Goal: Task Accomplishment & Management: Complete application form

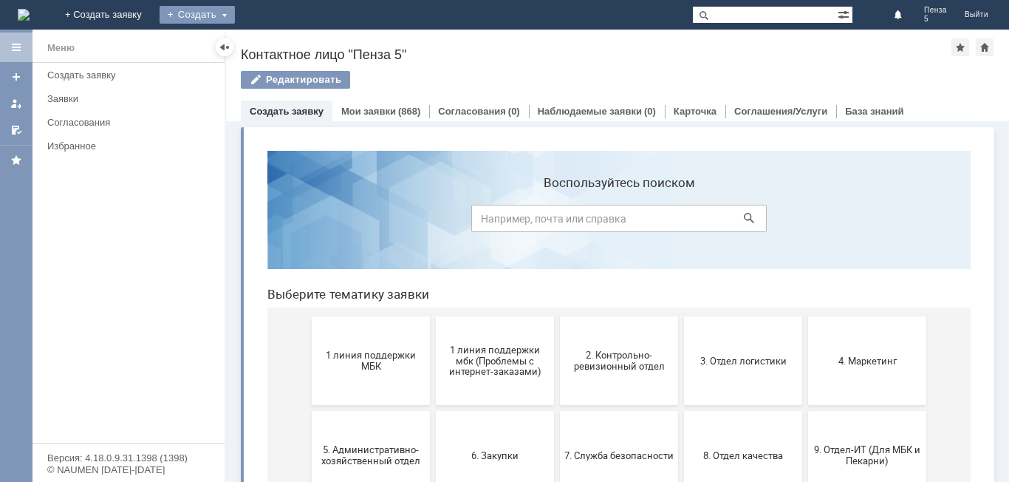
click at [235, 13] on div "Создать" at bounding box center [197, 15] width 75 height 18
click at [275, 38] on link "Заявка" at bounding box center [219, 44] width 112 height 18
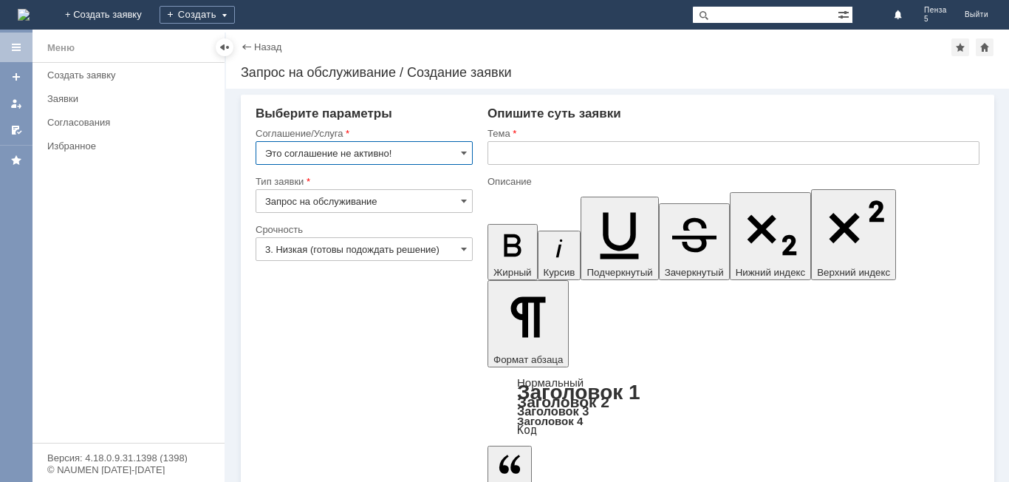
click at [454, 150] on input "Это соглашение не активно!" at bounding box center [364, 153] width 217 height 24
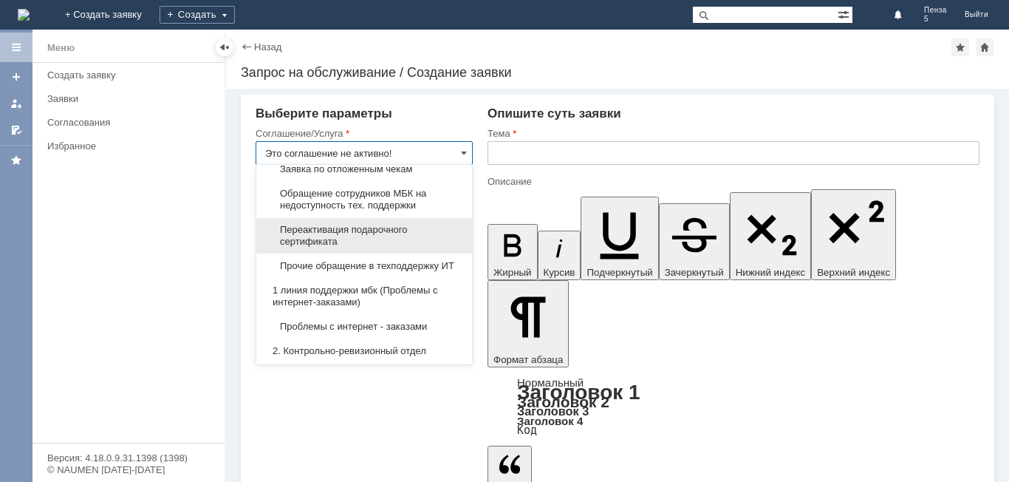
scroll to position [94, 0]
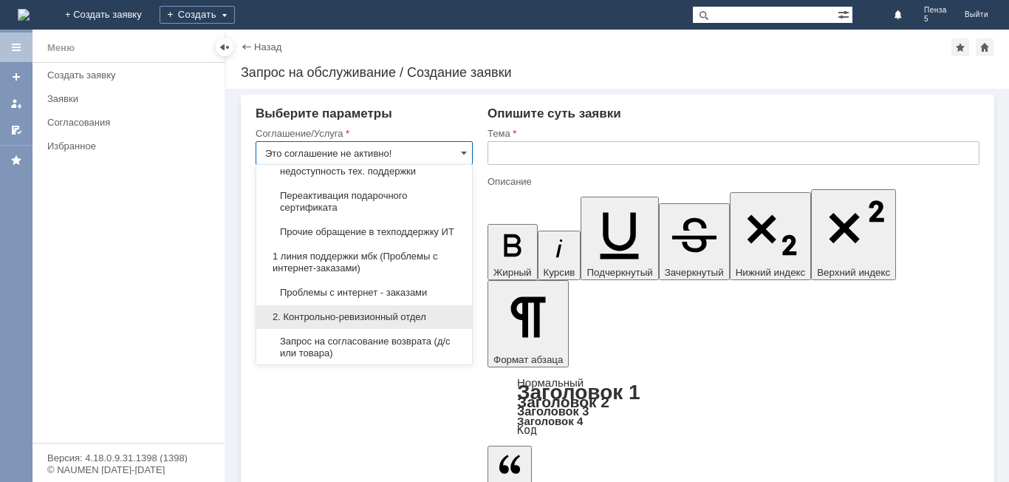
click at [384, 323] on span "2. Контрольно-ревизионный отдел" at bounding box center [364, 317] width 198 height 12
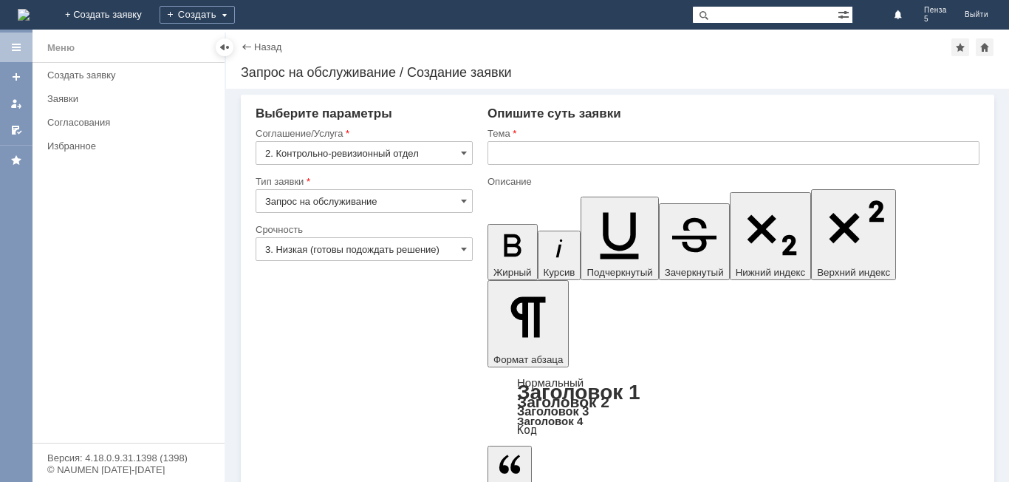
type input "2. Контрольно-ревизионный отдел"
click at [468, 199] on input "Запрос на обслуживание" at bounding box center [364, 201] width 217 height 24
click at [425, 182] on div "Тип заявки" at bounding box center [363, 182] width 214 height 10
type input "Запрос на обслуживание"
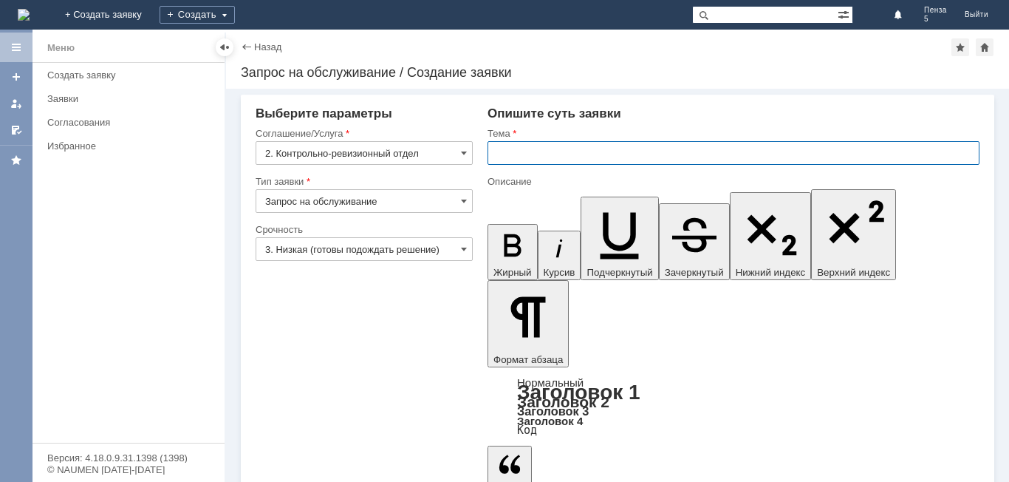
click at [553, 151] on input "text" at bounding box center [734, 153] width 492 height 24
type input "Расхождения"
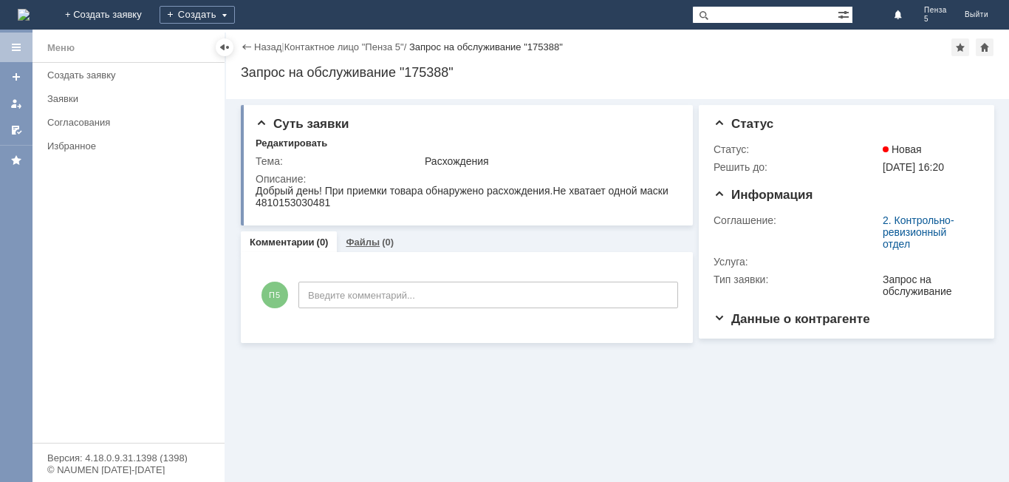
click at [358, 245] on link "Файлы" at bounding box center [363, 241] width 34 height 11
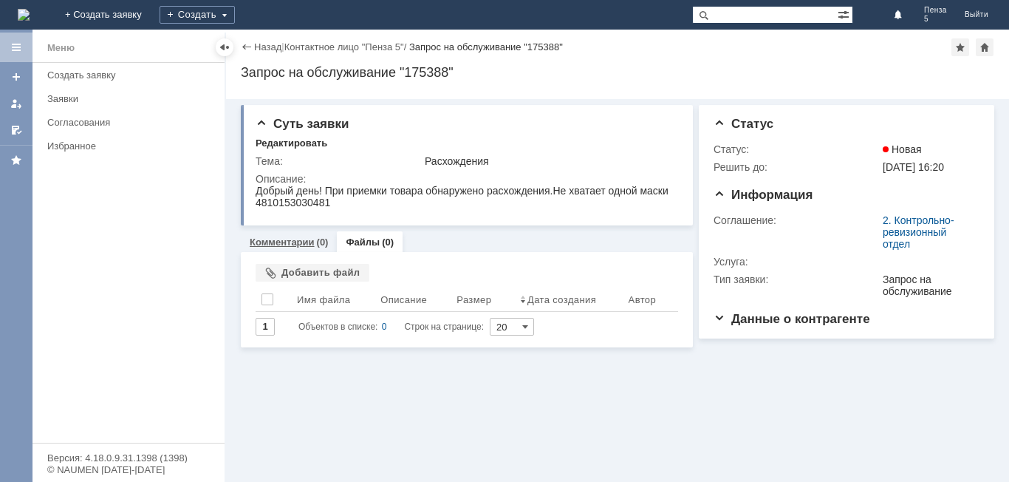
click at [306, 242] on link "Комментарии" at bounding box center [282, 241] width 65 height 11
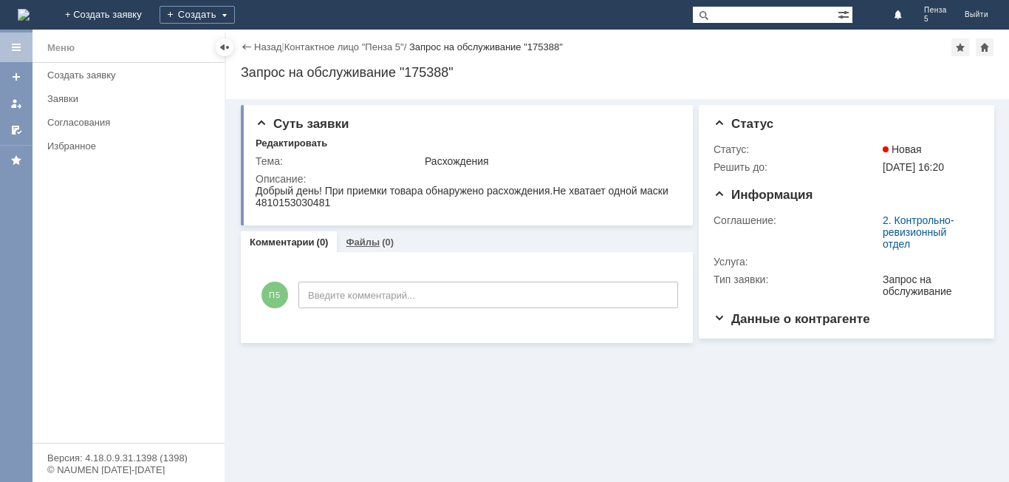
click at [356, 236] on div "Файлы (0)" at bounding box center [370, 241] width 66 height 21
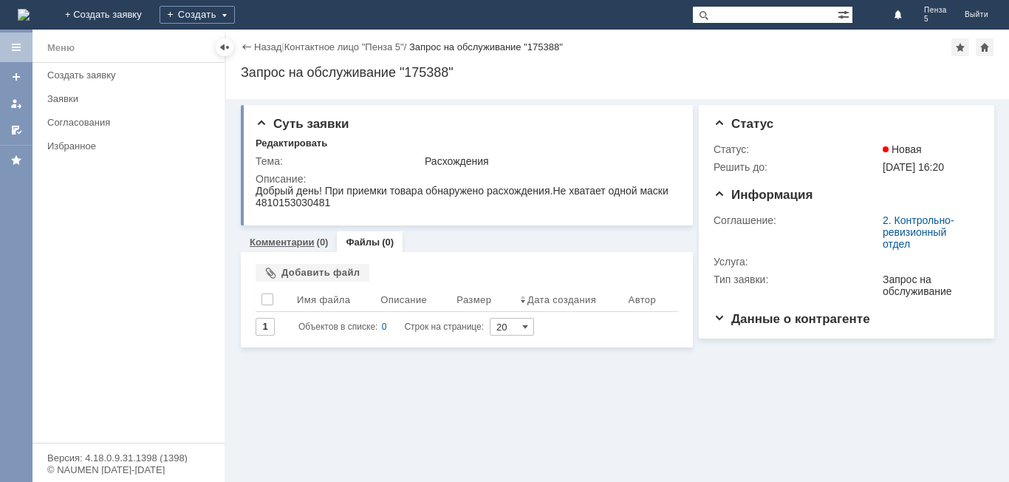
click at [297, 241] on link "Комментарии" at bounding box center [282, 241] width 65 height 11
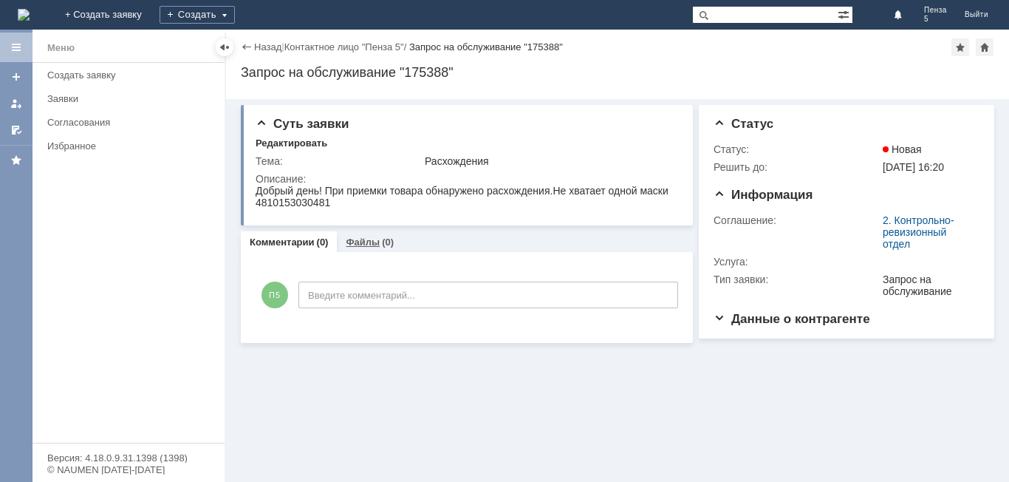
click at [372, 233] on div "Файлы (0)" at bounding box center [370, 241] width 66 height 21
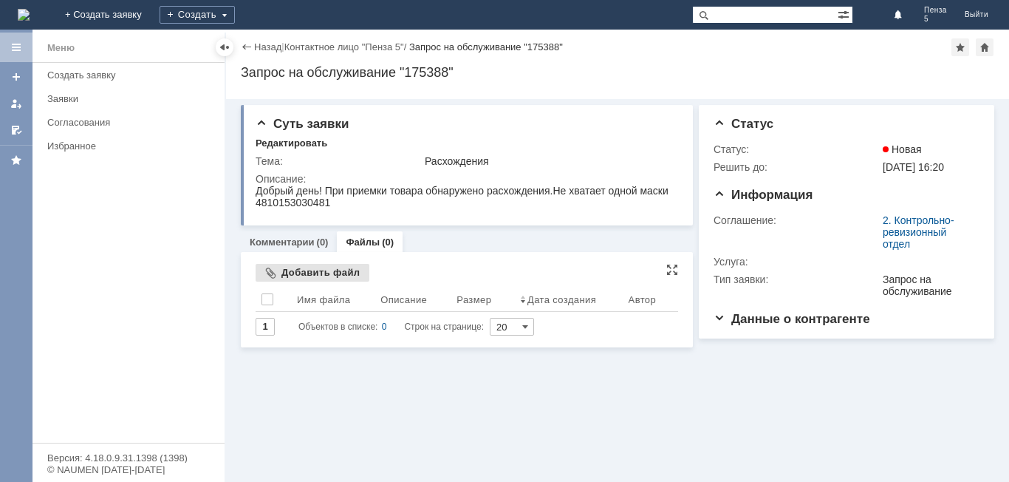
click at [294, 268] on div "Добавить файл" at bounding box center [313, 273] width 114 height 18
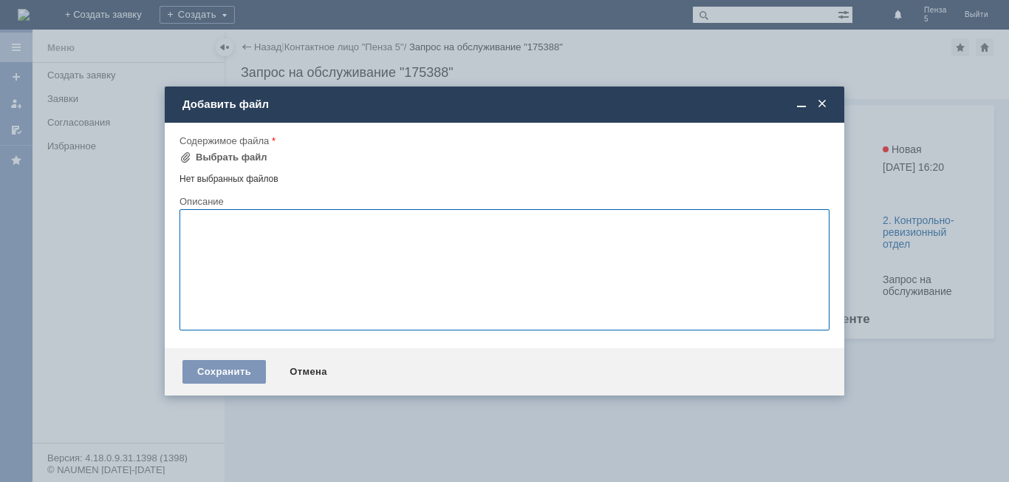
paste textarea "Пенза 9 Инкассация прошла, выемка денег сделана"
type textarea "Пенза 9 Инкассация прошла, выемка денег сделана"
drag, startPoint x: 390, startPoint y: 233, endPoint x: 161, endPoint y: 216, distance: 229.6
click at [161, 216] on body "Идет загрузка, пожалуйста, подождите. На домашнюю + Создать заявку Создать Пенз…" at bounding box center [504, 241] width 1009 height 482
